Goal: Find specific page/section: Find specific page/section

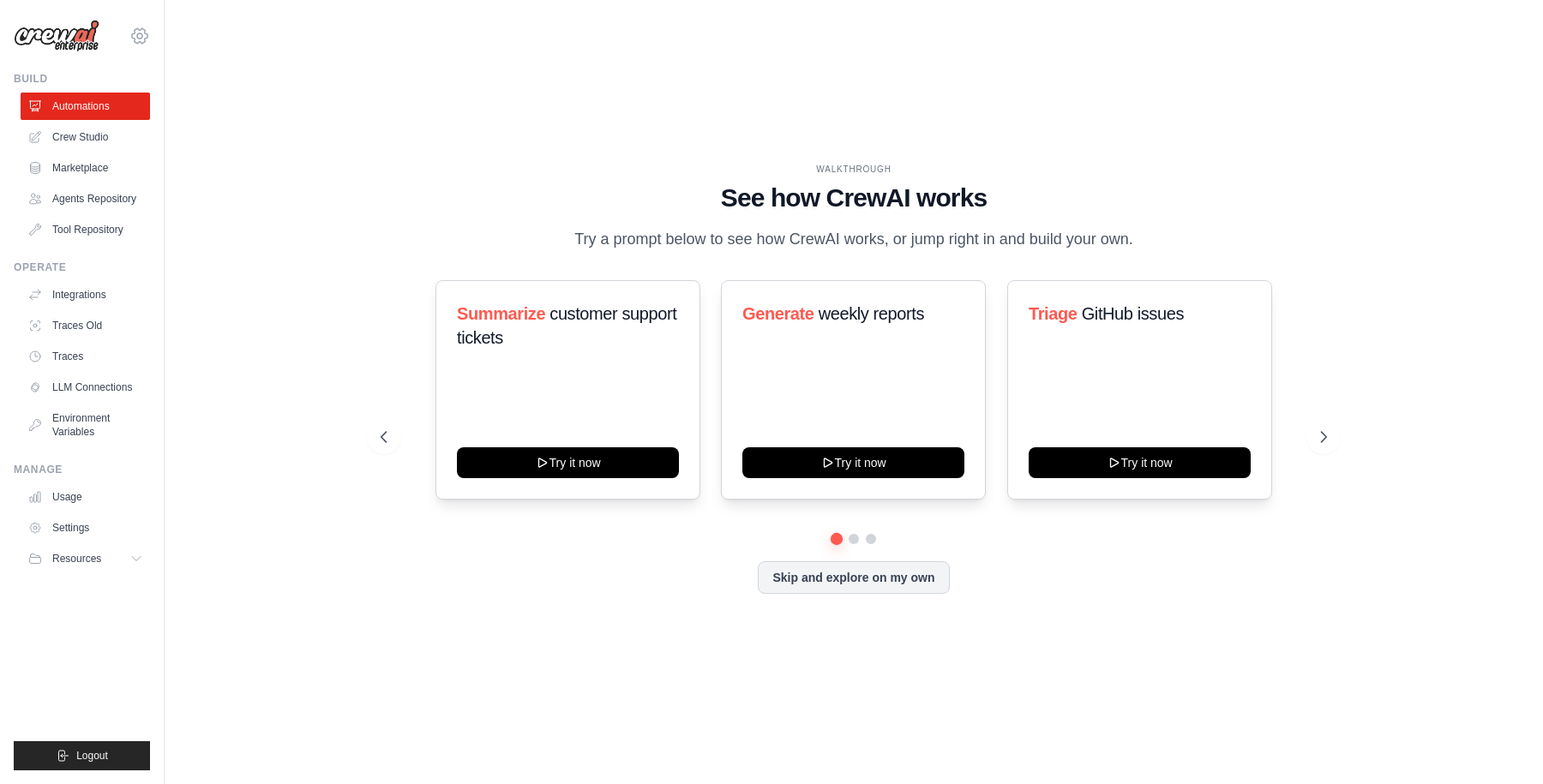
click at [136, 32] on icon at bounding box center [140, 36] width 21 height 21
click at [180, 102] on span "Docusign" at bounding box center [215, 105] width 135 height 17
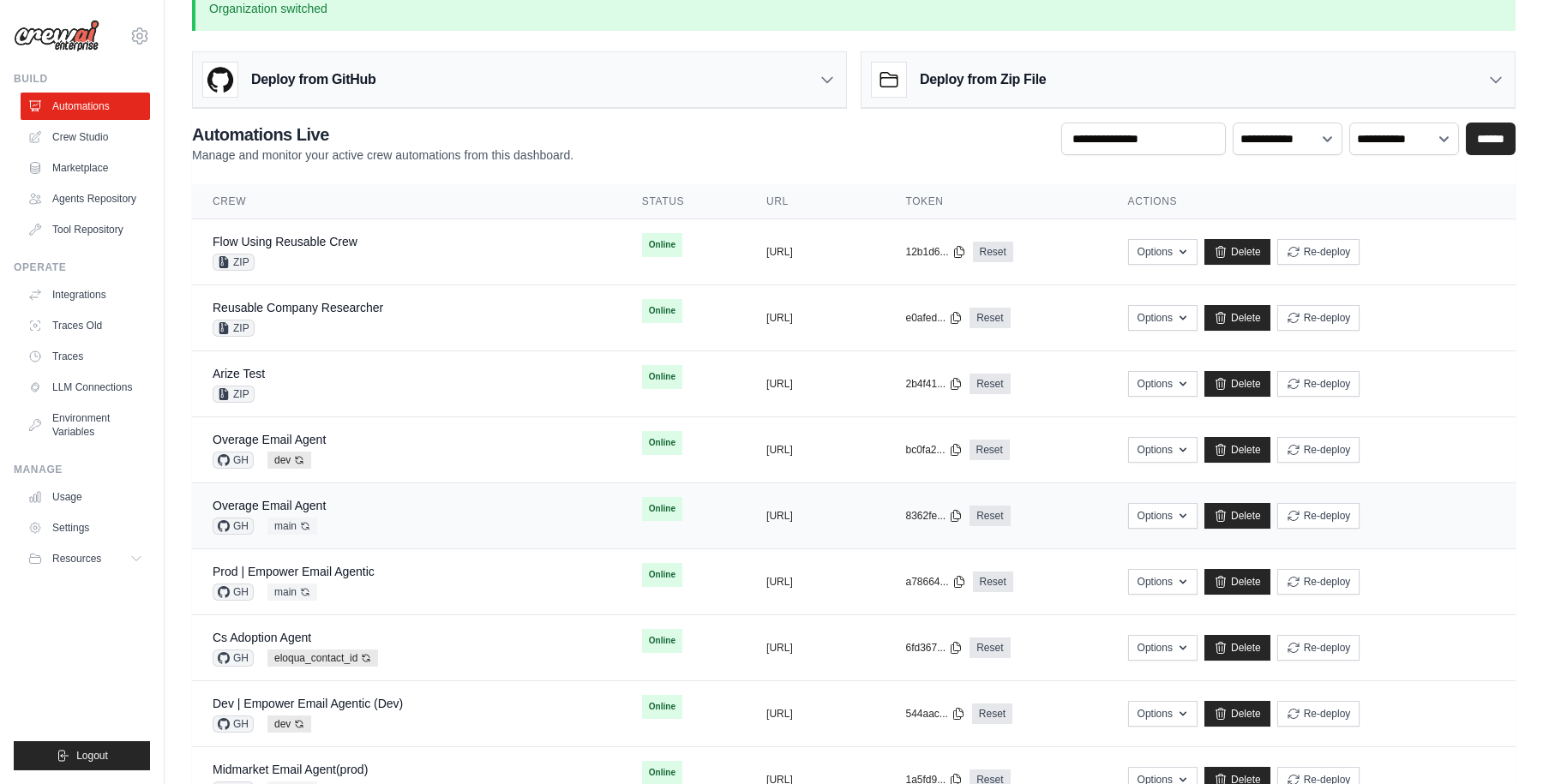
scroll to position [36, 0]
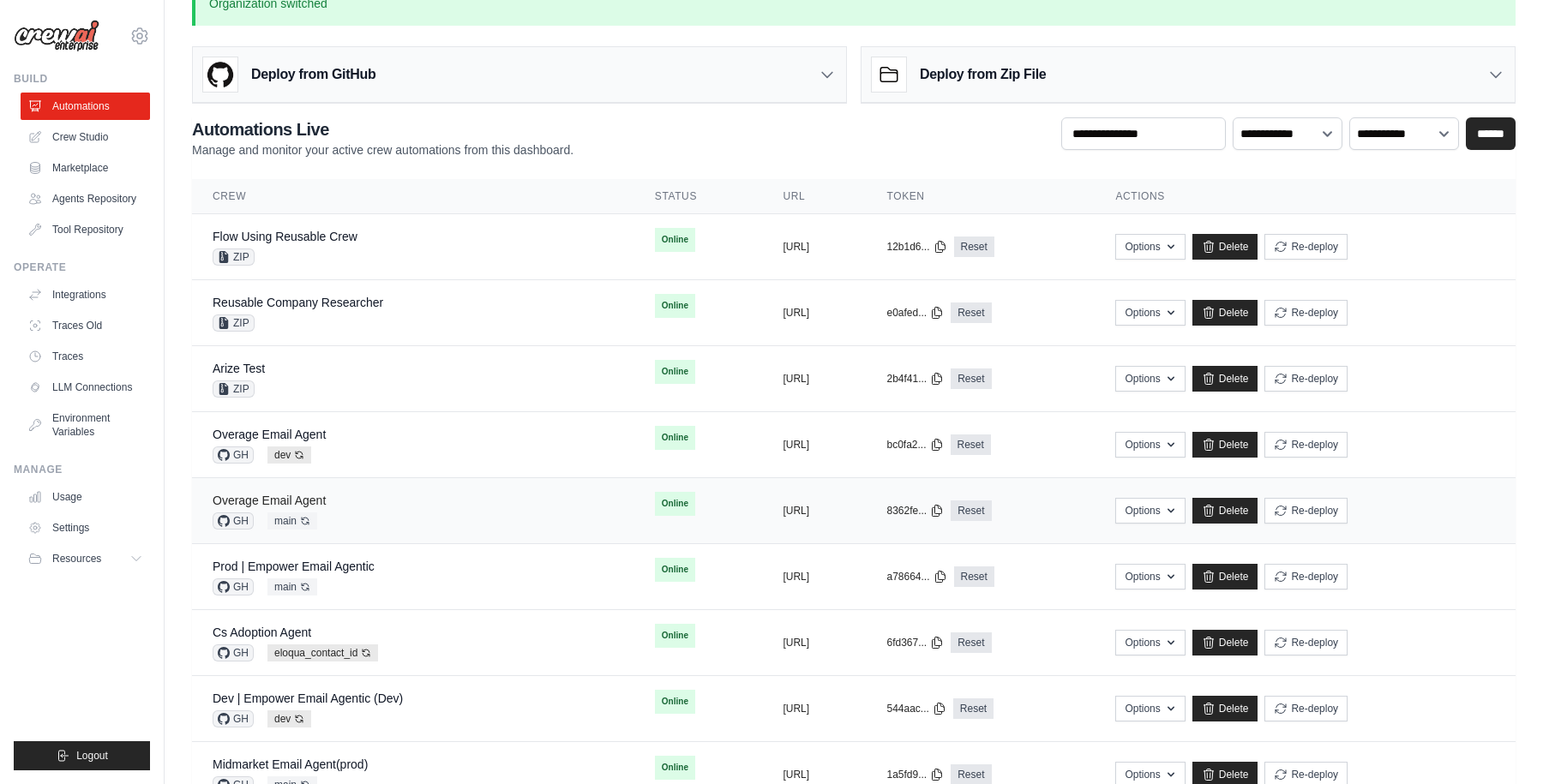
click at [282, 496] on link "Overage Email Agent" at bounding box center [269, 500] width 114 height 14
